Goal: Task Accomplishment & Management: Manage account settings

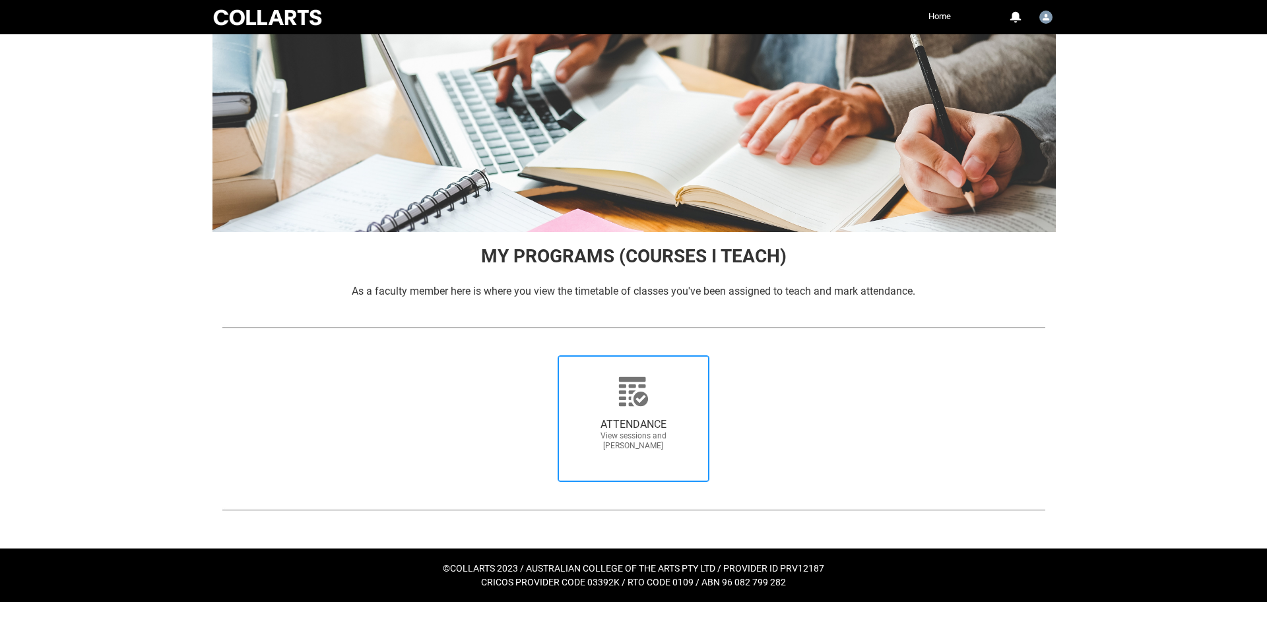
click at [687, 398] on div at bounding box center [633, 392] width 127 height 32
click at [538, 356] on input "ATTENDANCE View sessions and [PERSON_NAME]" at bounding box center [538, 355] width 1 height 1
radio input "true"
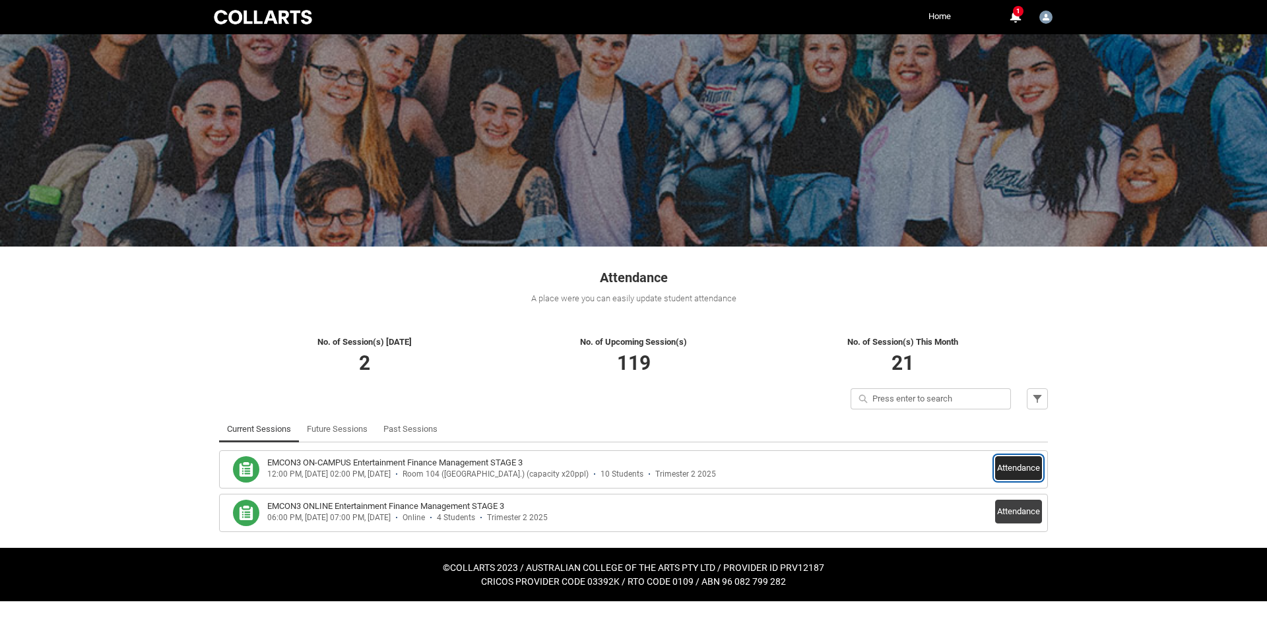
click at [1022, 466] on button "Attendance" at bounding box center [1018, 468] width 47 height 24
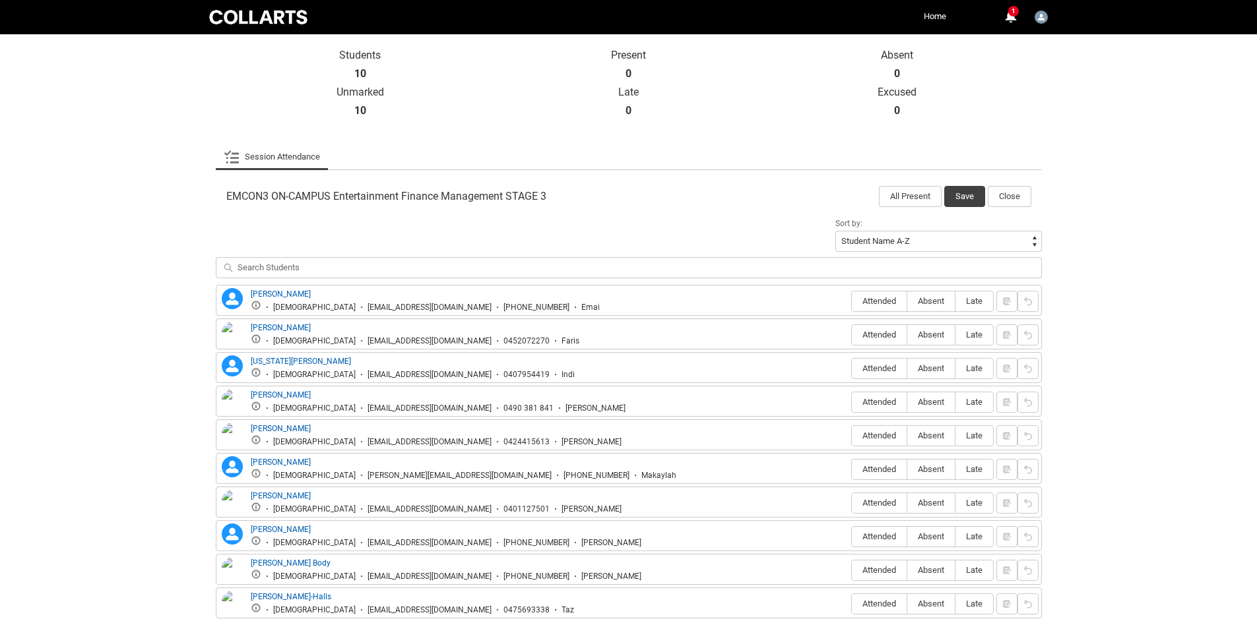
scroll to position [362, 0]
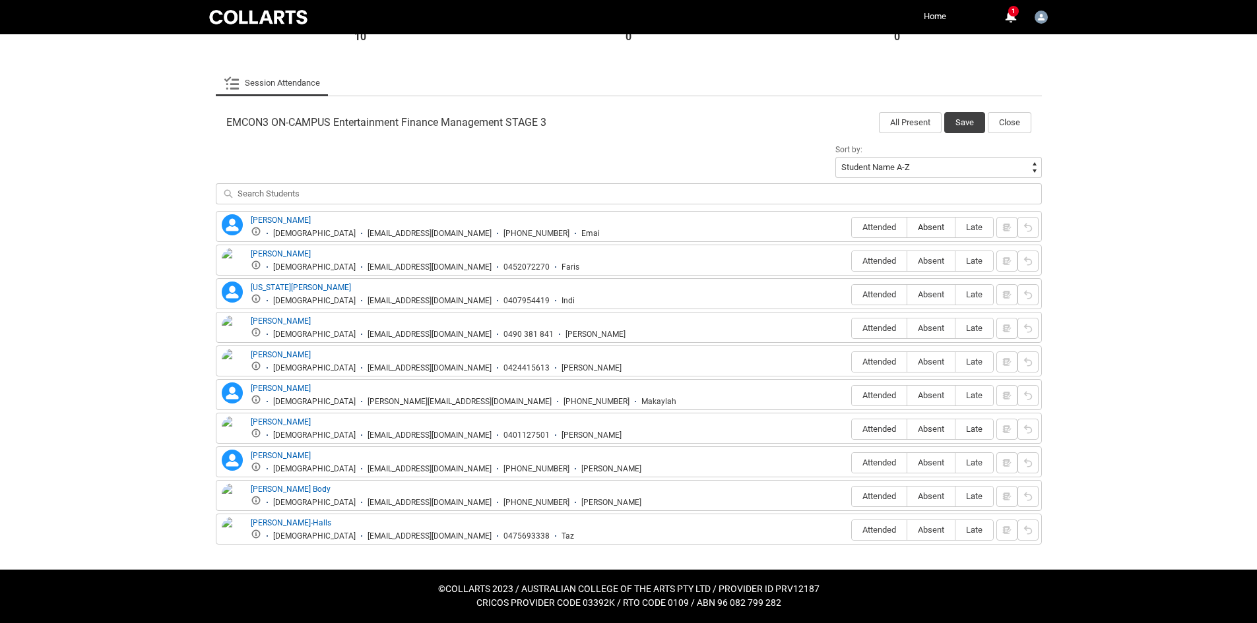
click at [928, 226] on span "Absent" at bounding box center [930, 227] width 47 height 10
click at [907, 227] on input "Absent" at bounding box center [906, 227] width 1 height 1
type lightning-radio-group "Absent"
radio input "true"
click at [936, 258] on span "Absent" at bounding box center [930, 261] width 47 height 10
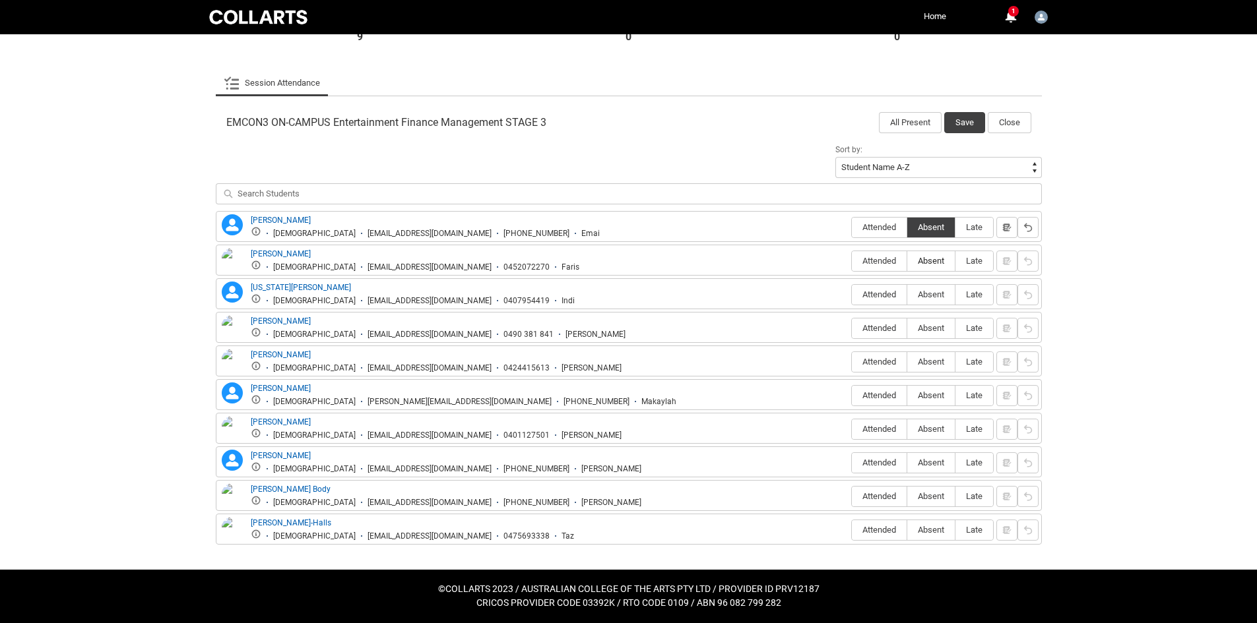
click at [907, 261] on input "Absent" at bounding box center [906, 261] width 1 height 1
type lightning-radio-group "Absent"
radio input "true"
click at [884, 291] on span "Attended" at bounding box center [879, 295] width 55 height 10
click at [852, 294] on input "Attended" at bounding box center [851, 294] width 1 height 1
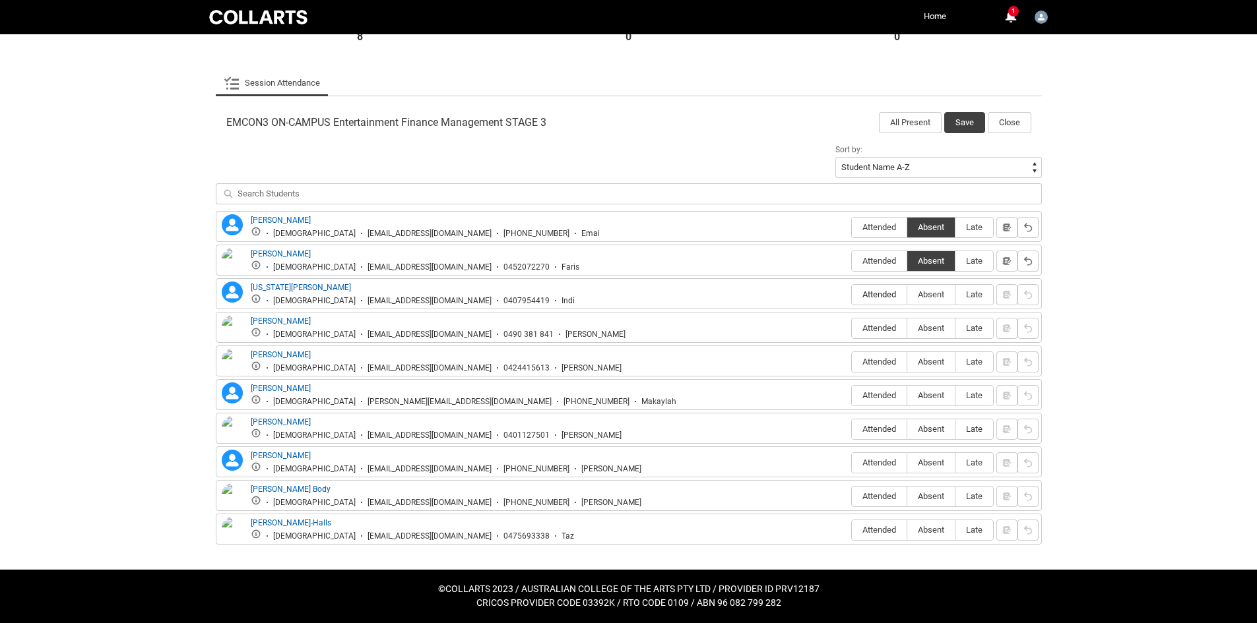
type lightning-radio-group "Attended"
radio input "true"
click at [887, 323] on span "Attended" at bounding box center [879, 328] width 55 height 10
click at [852, 328] on input "Attended" at bounding box center [851, 328] width 1 height 1
type lightning-radio-group "Attended"
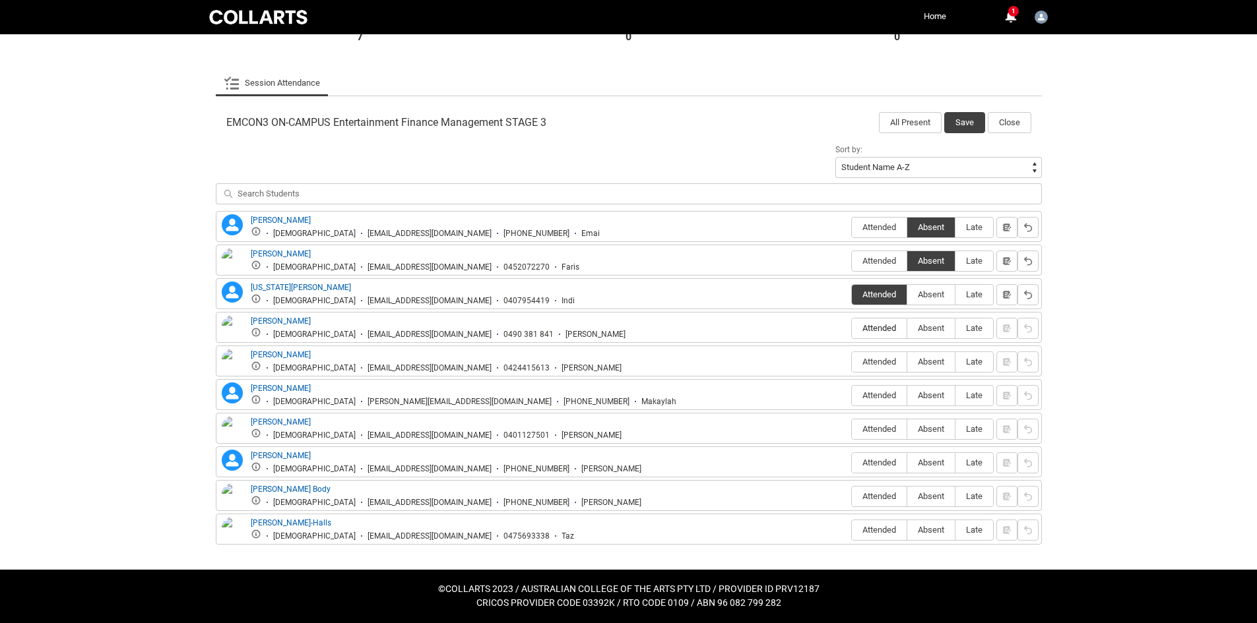
radio input "true"
click at [877, 357] on span "Attended" at bounding box center [879, 362] width 55 height 10
click at [852, 362] on input "Attended" at bounding box center [851, 362] width 1 height 1
type lightning-radio-group "Attended"
radio input "true"
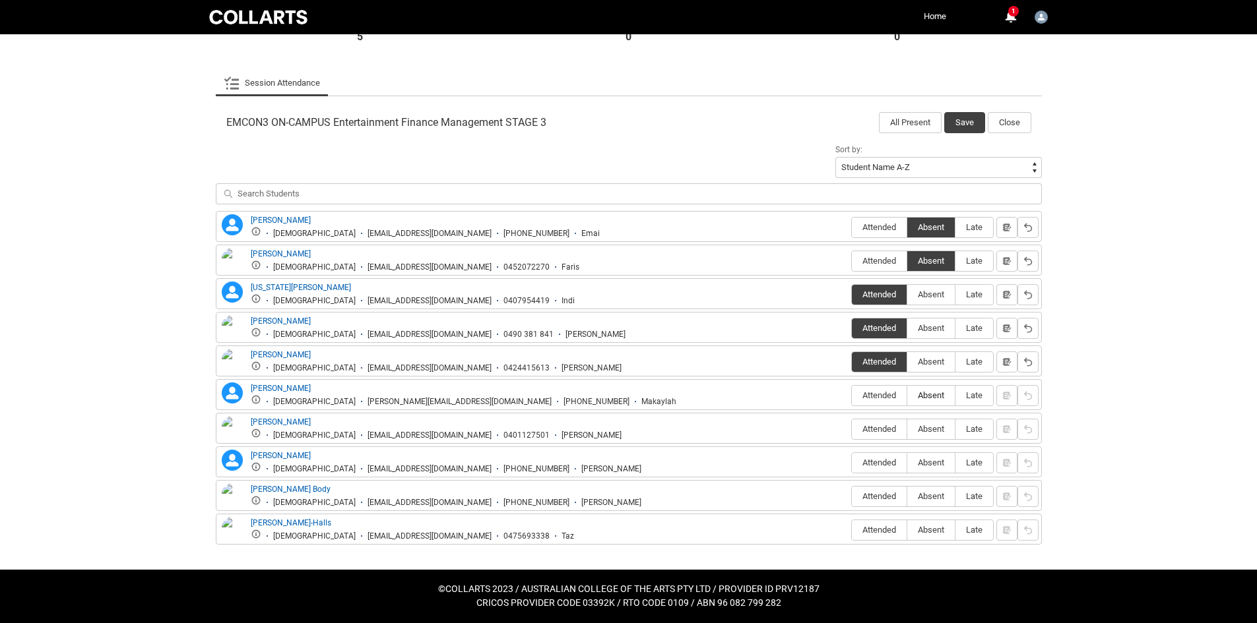
click at [935, 400] on span "Absent" at bounding box center [930, 396] width 47 height 10
click at [907, 396] on input "Absent" at bounding box center [906, 395] width 1 height 1
type lightning-radio-group "Absent"
radio input "true"
click at [891, 431] on span "Attended" at bounding box center [879, 429] width 55 height 10
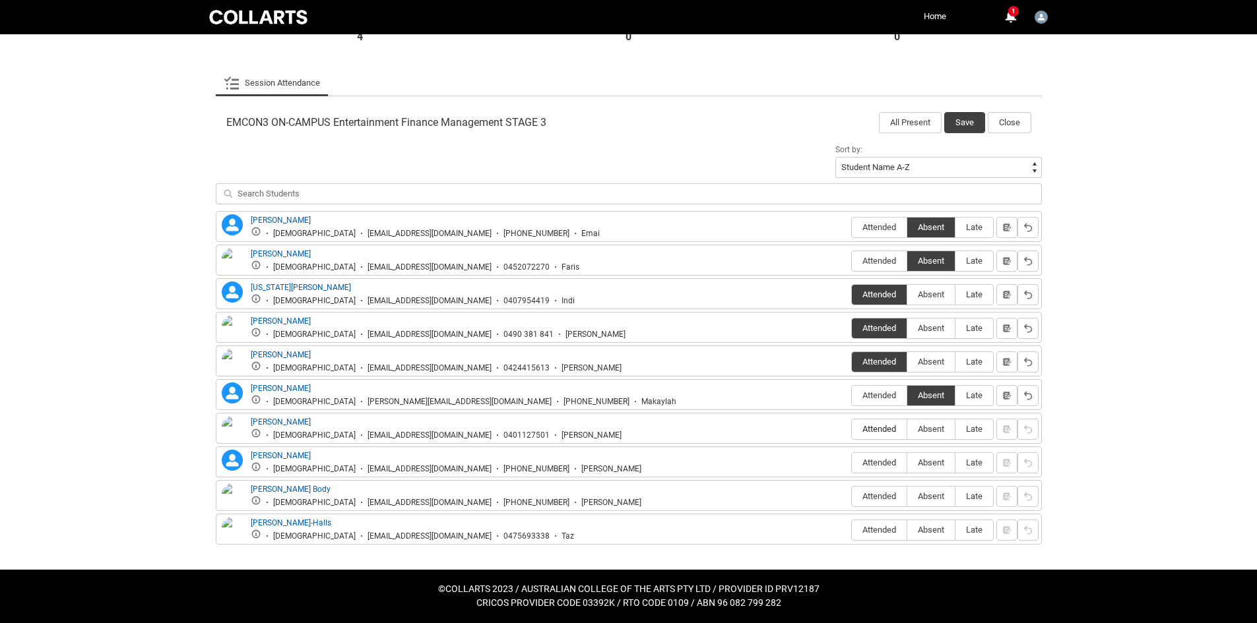
click at [852, 429] on input "Attended" at bounding box center [851, 429] width 1 height 1
type lightning-radio-group "Attended"
radio input "true"
click at [890, 466] on span "Attended" at bounding box center [879, 463] width 55 height 10
click at [852, 463] on input "Attended" at bounding box center [851, 462] width 1 height 1
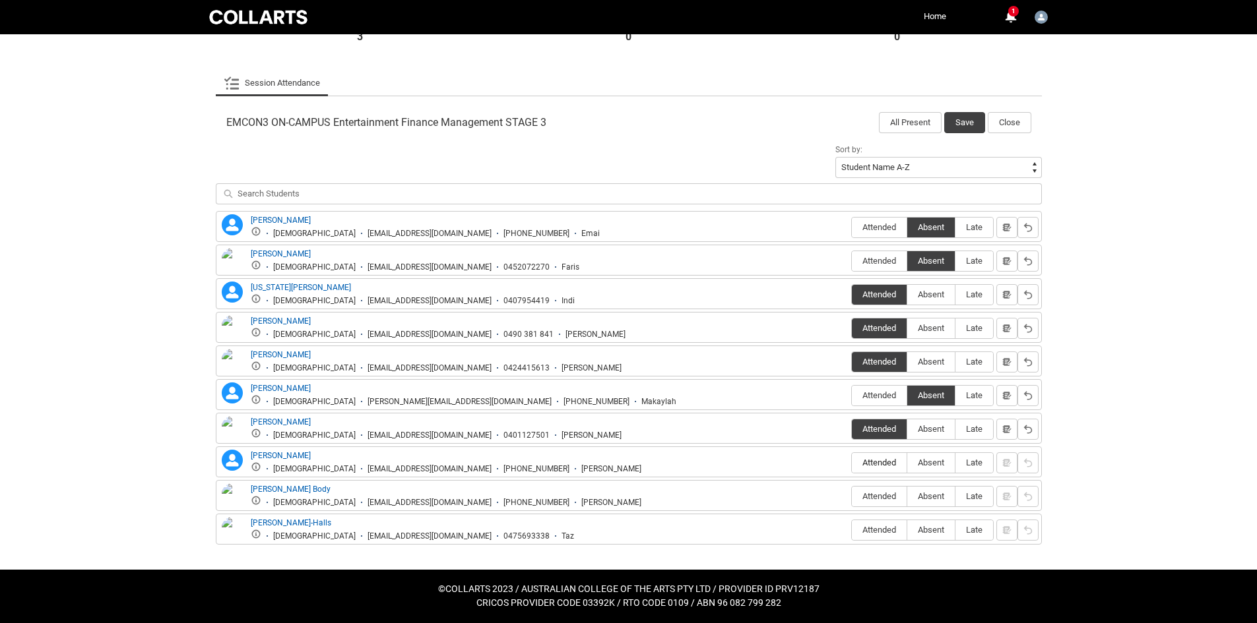
type lightning-radio-group "Attended"
radio input "true"
click at [923, 495] on span "Absent" at bounding box center [930, 496] width 47 height 10
click at [907, 496] on input "Absent" at bounding box center [906, 496] width 1 height 1
type lightning-radio-group "Absent"
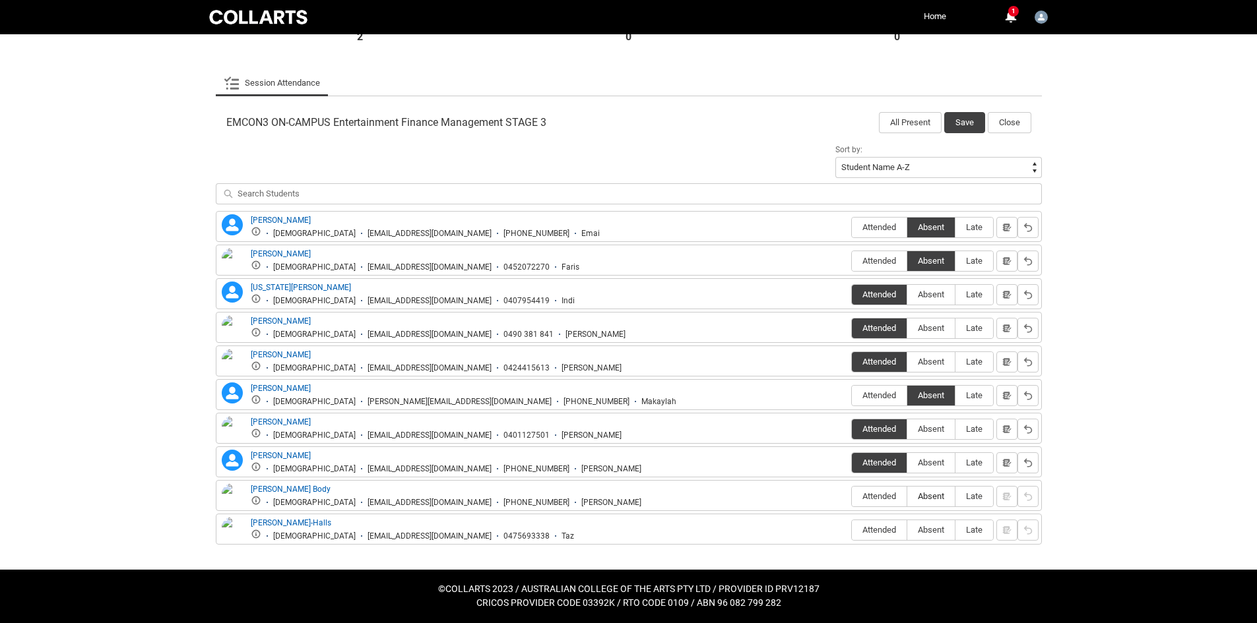
radio input "true"
click at [928, 528] on span "Absent" at bounding box center [930, 530] width 47 height 10
click at [907, 530] on input "Absent" at bounding box center [906, 530] width 1 height 1
type lightning-radio-group "Absent"
radio input "true"
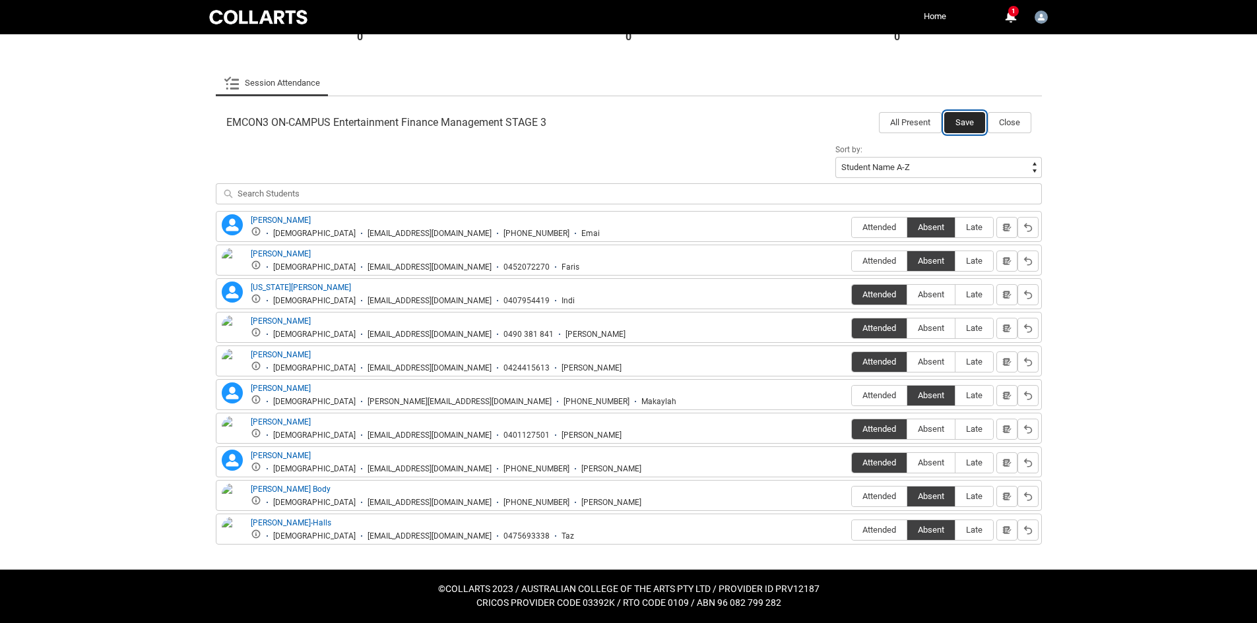
click at [962, 123] on button "Save" at bounding box center [964, 122] width 41 height 21
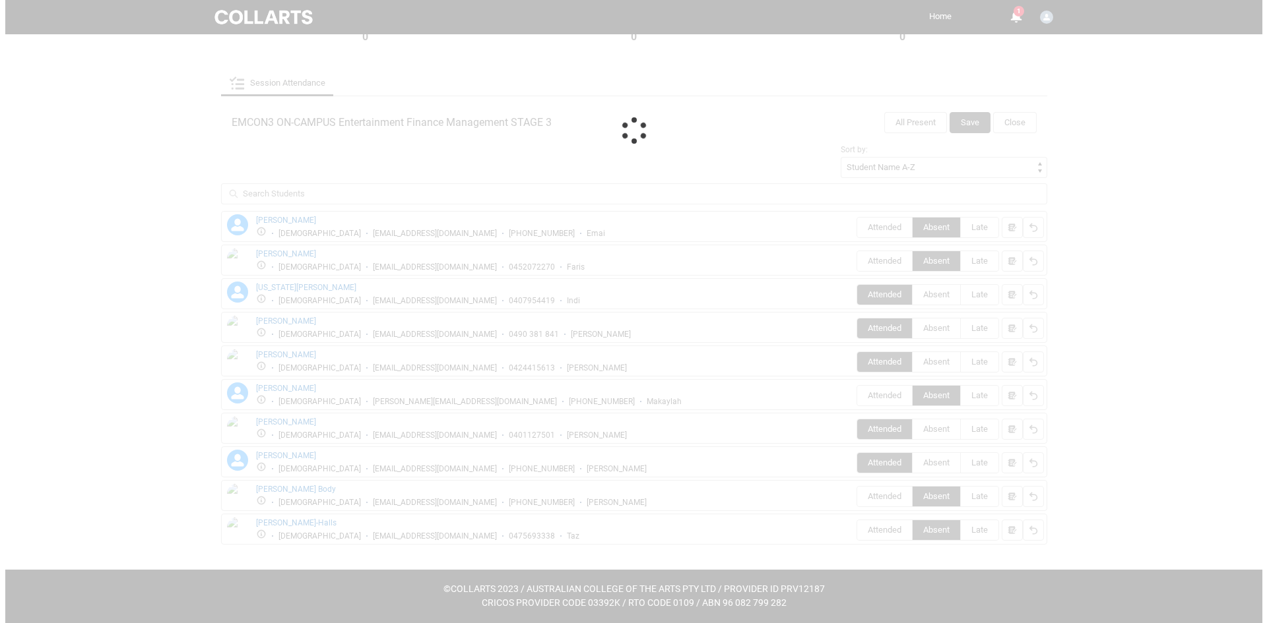
scroll to position [0, 0]
